Goal: Task Accomplishment & Management: Complete application form

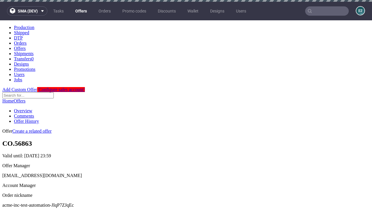
scroll to position [58, 0]
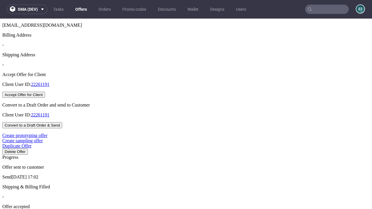
click at [45, 98] on button "Accept Offer for Client" at bounding box center [23, 95] width 43 height 6
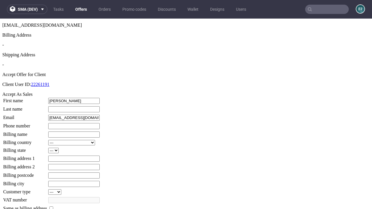
type input "[PERSON_NAME]"
type input "1509813888"
type input "Garret_Ruecker"
select select "13"
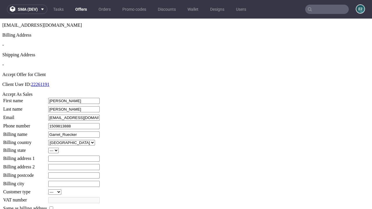
select select "132"
type input "Garret_Ruecker"
type input "[STREET_ADDRESS]"
type input "JG9 4OQ"
type input "[PERSON_NAME]-on-[PERSON_NAME]"
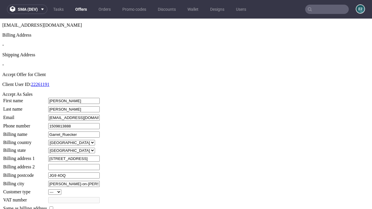
click at [53, 207] on input "checkbox" at bounding box center [51, 209] width 4 height 4
checkbox input "true"
type input "Garret_Ruecker"
select select "13"
type input "[STREET_ADDRESS]"
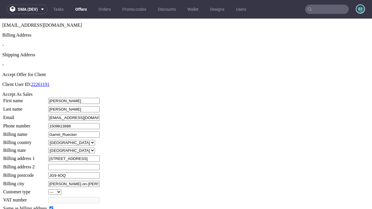
type input "JG9 4OQ"
type input "[PERSON_NAME]-on-[PERSON_NAME]"
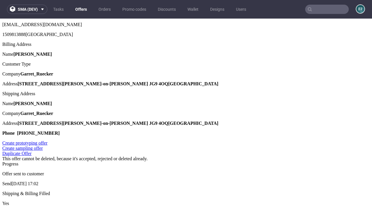
scroll to position [0, 0]
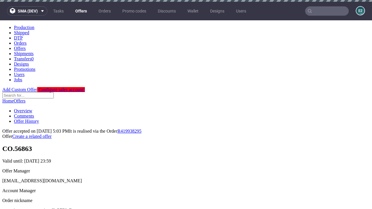
type input "[DATE]"
select select "12214305"
type input "In progress..."
